Goal: Task Accomplishment & Management: Manage account settings

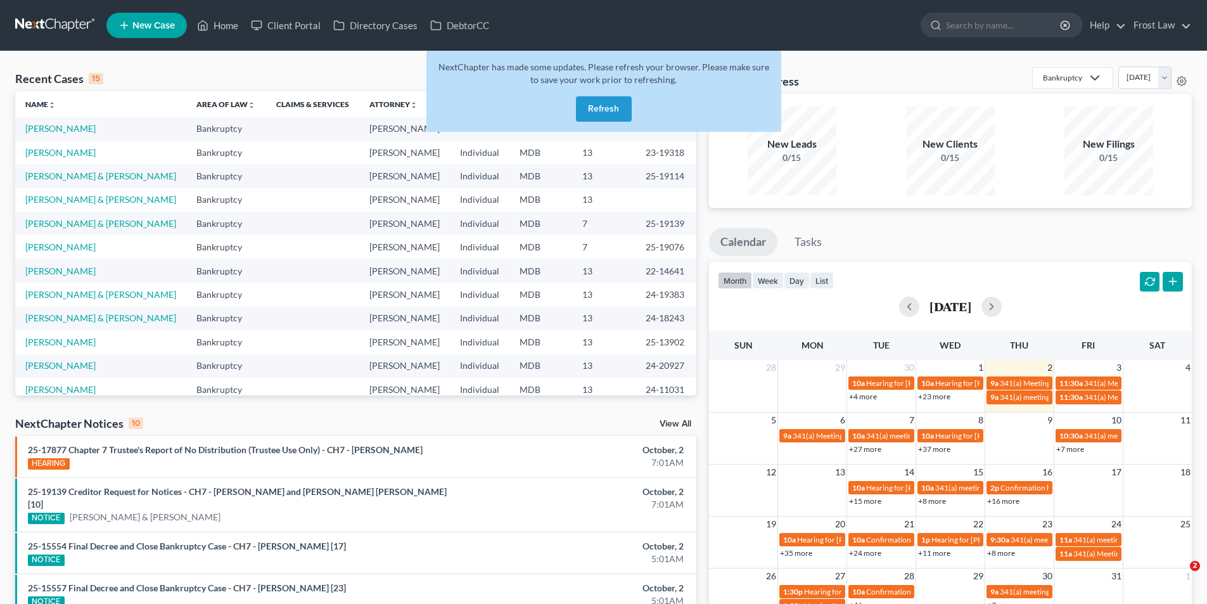
click at [609, 113] on button "Refresh" at bounding box center [604, 108] width 56 height 25
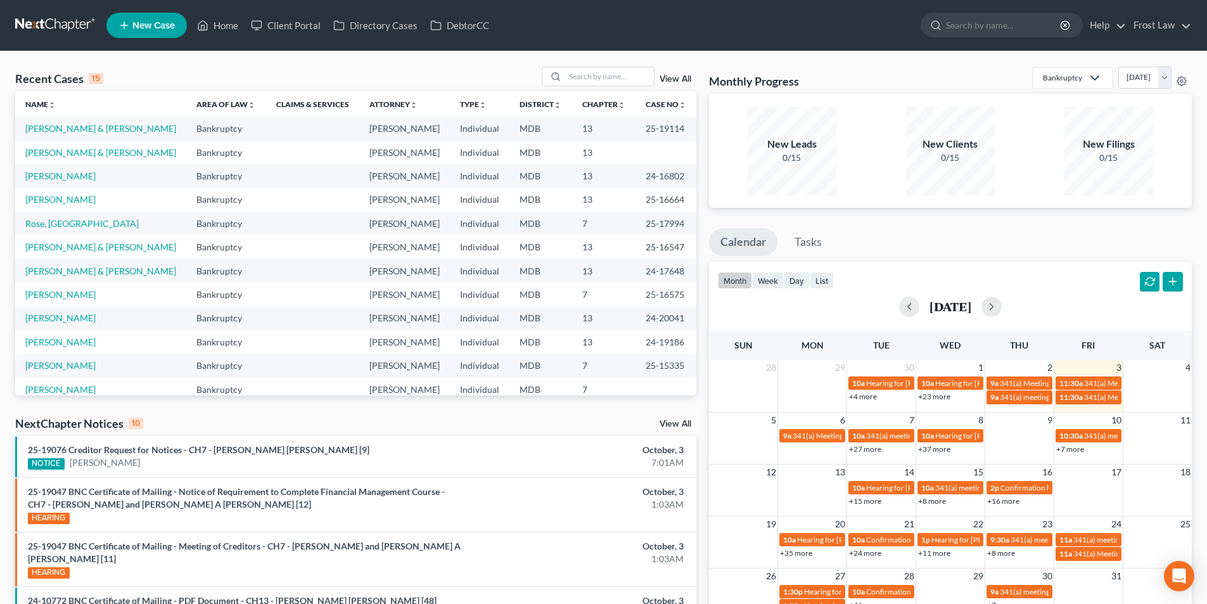
click at [675, 75] on link "View All" at bounding box center [675, 79] width 32 height 9
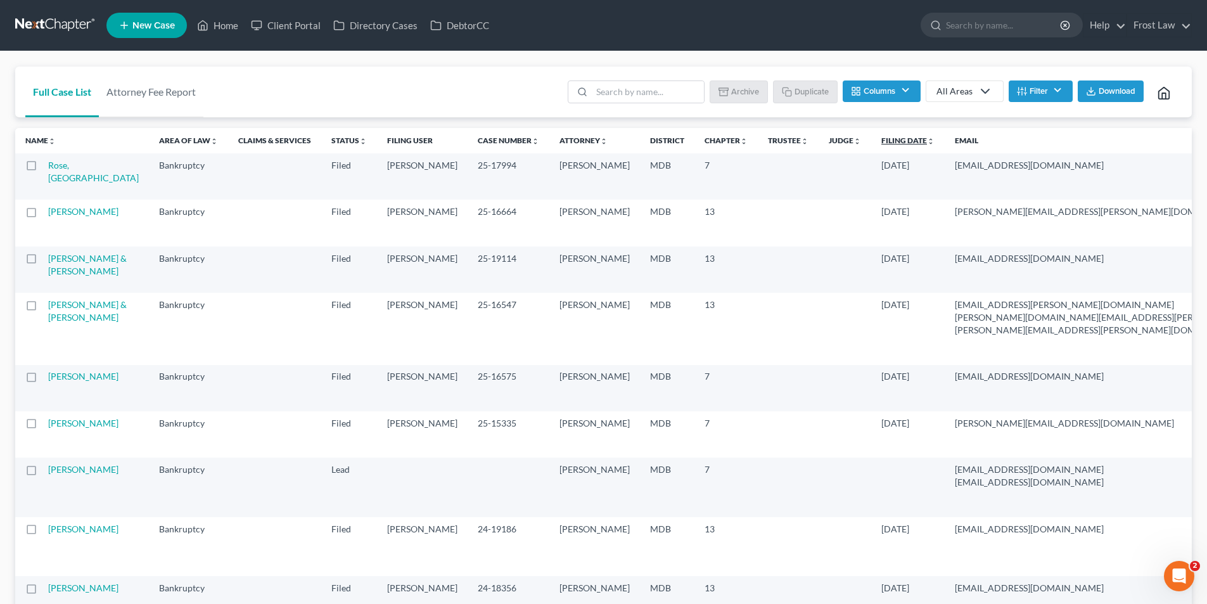
click at [881, 144] on link "Filing Date unfold_more expand_more expand_less" at bounding box center [907, 141] width 53 height 10
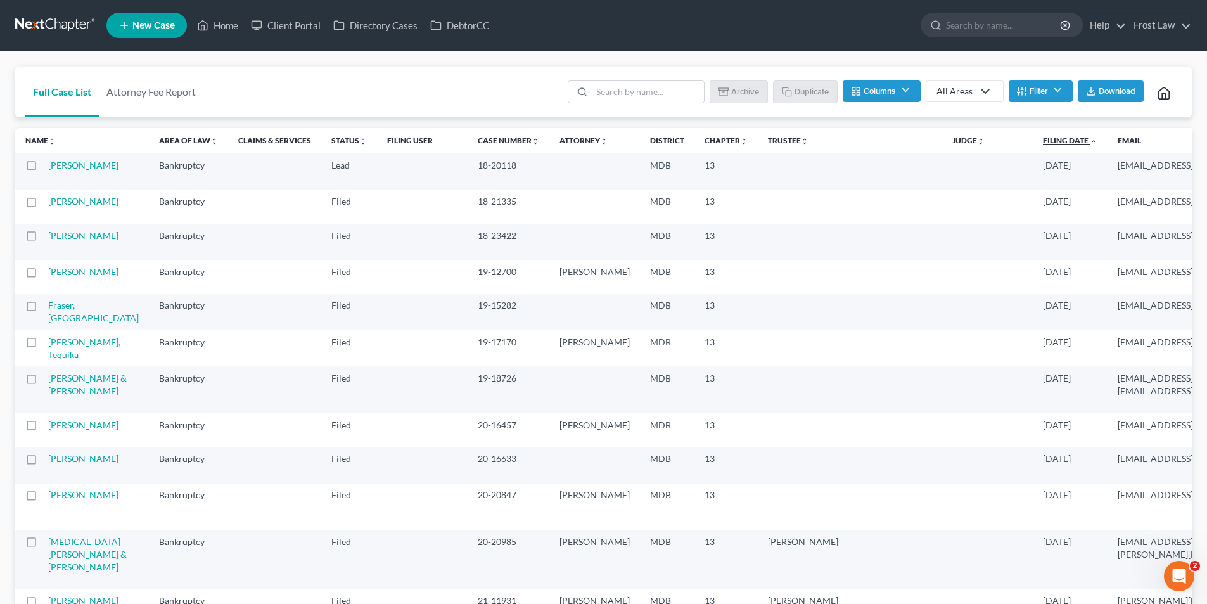
click at [1043, 138] on link "Filing Date unfold_more expand_more expand_less" at bounding box center [1070, 141] width 54 height 10
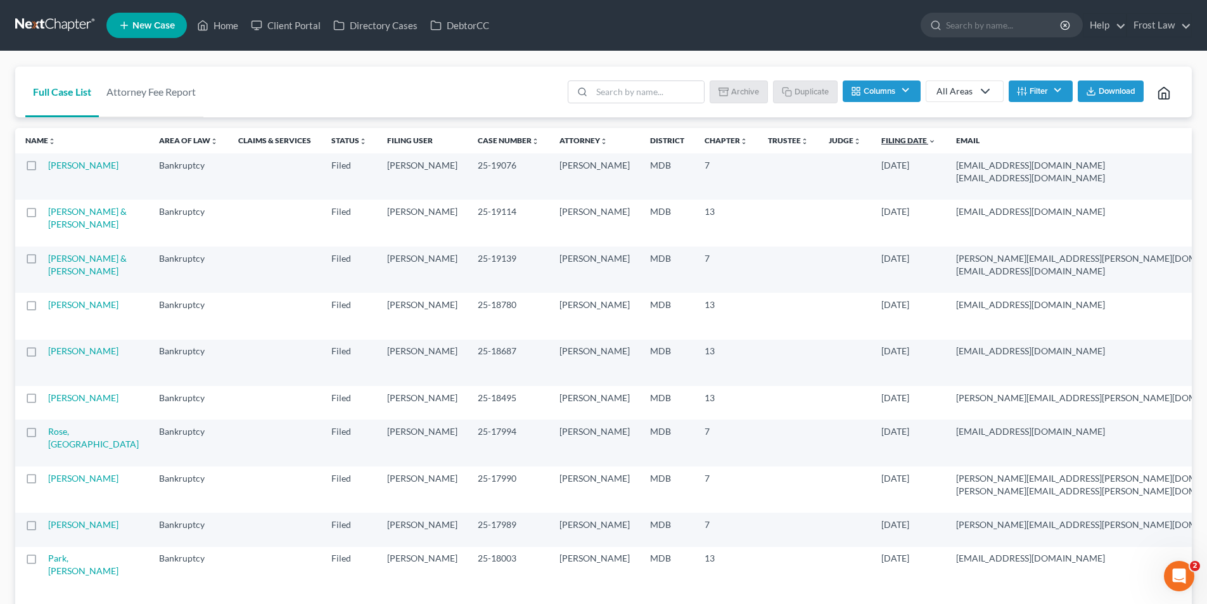
click at [881, 137] on link "Filing Date unfold_more expand_more expand_less" at bounding box center [908, 141] width 54 height 10
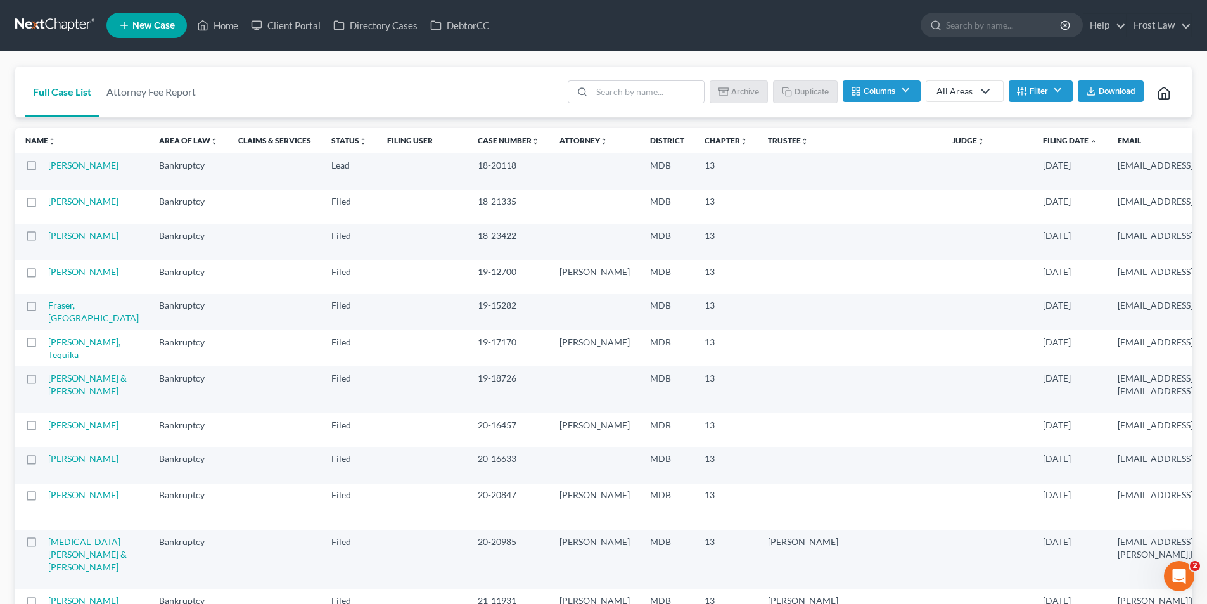
click at [1043, 137] on link "Filing Date unfold_more expand_more expand_less" at bounding box center [1070, 141] width 54 height 10
